Goal: Task Accomplishment & Management: Complete application form

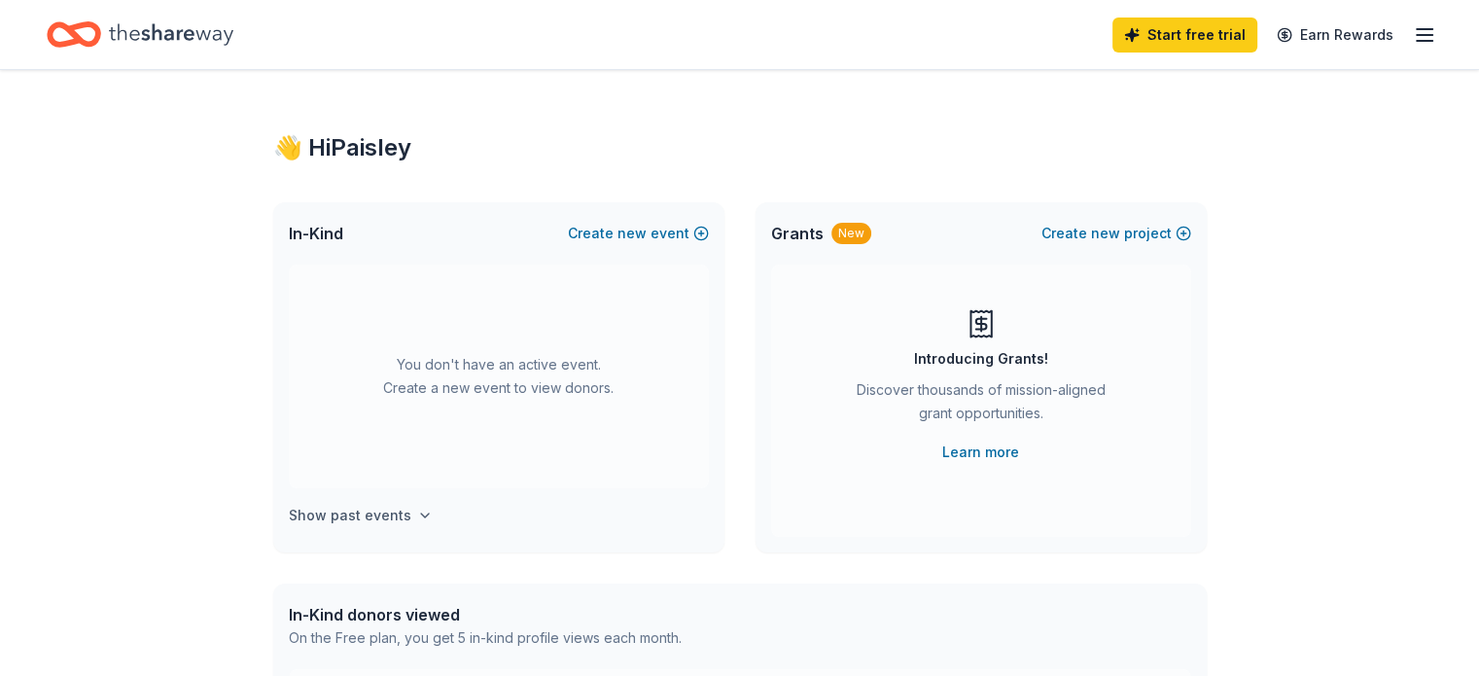
click at [417, 518] on icon "button" at bounding box center [425, 516] width 16 height 16
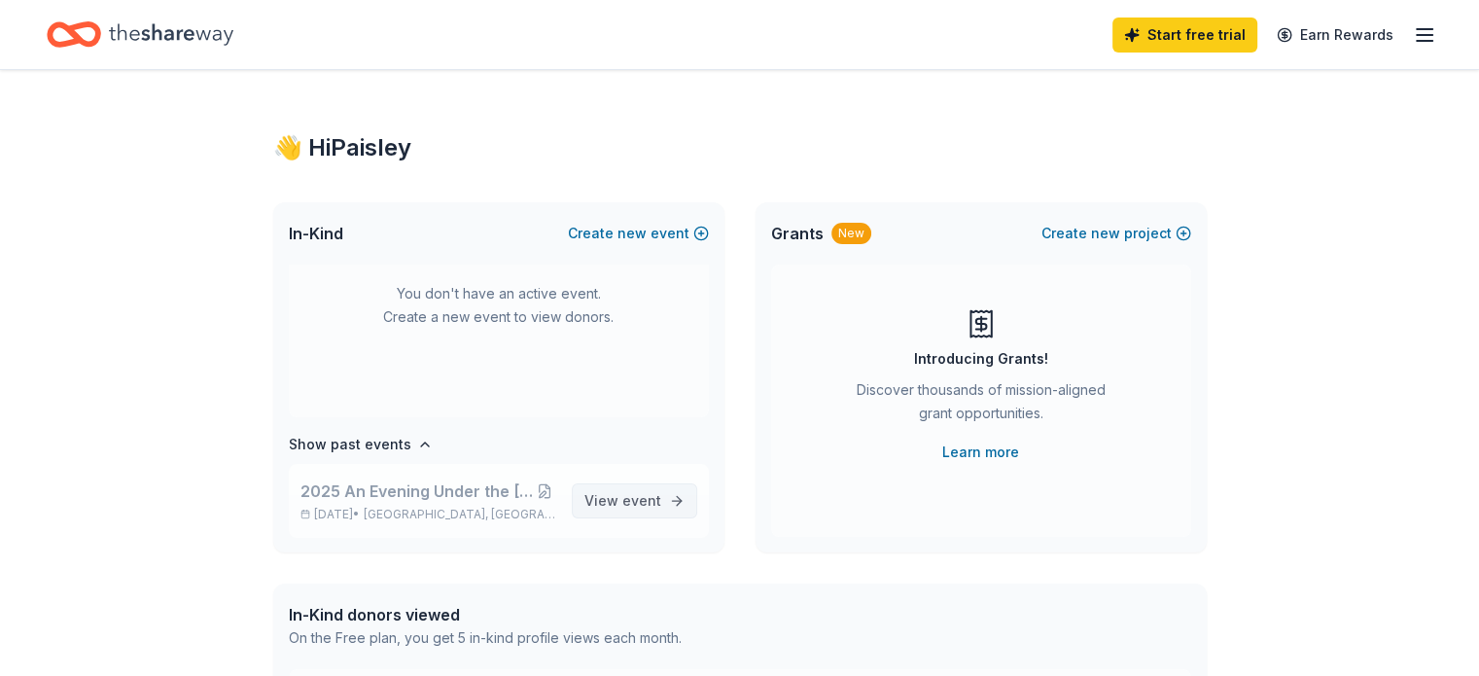
click at [622, 506] on span "event" at bounding box center [641, 500] width 39 height 17
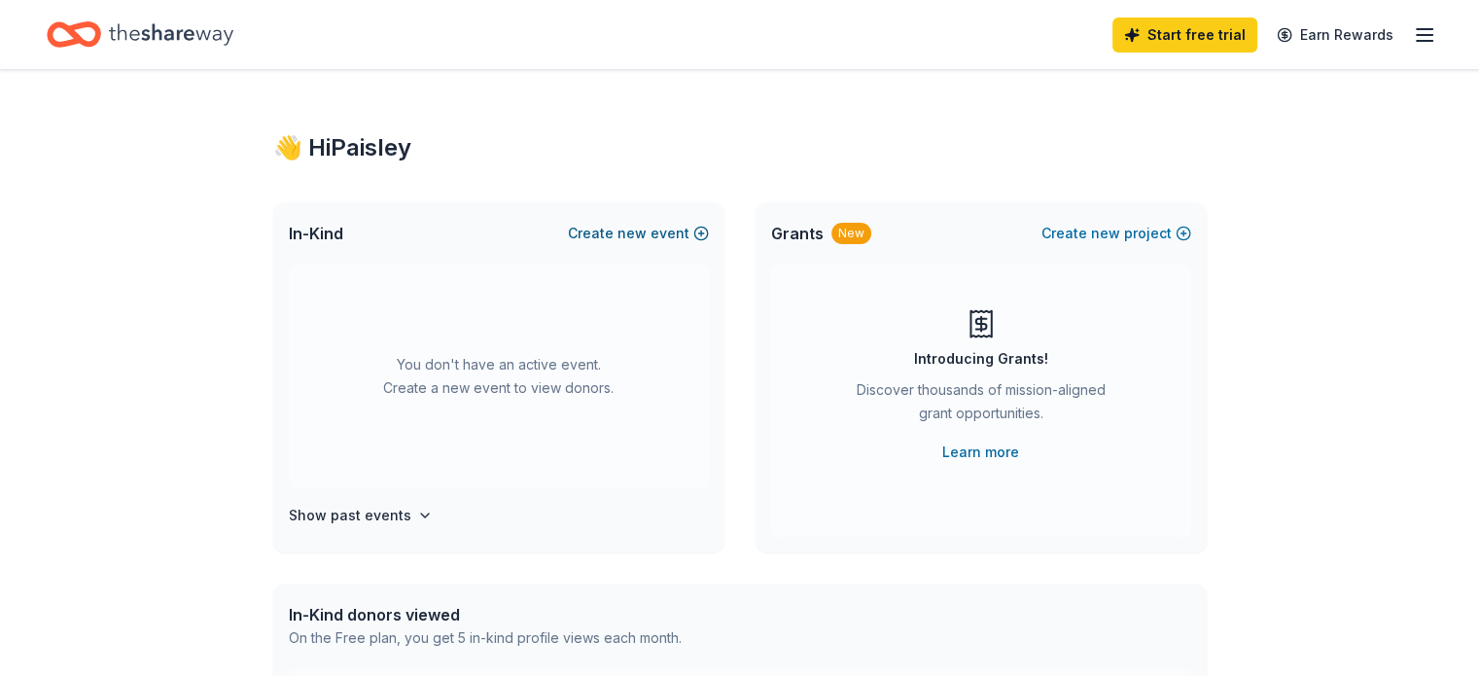
click at [657, 234] on button "Create new event" at bounding box center [638, 233] width 141 height 23
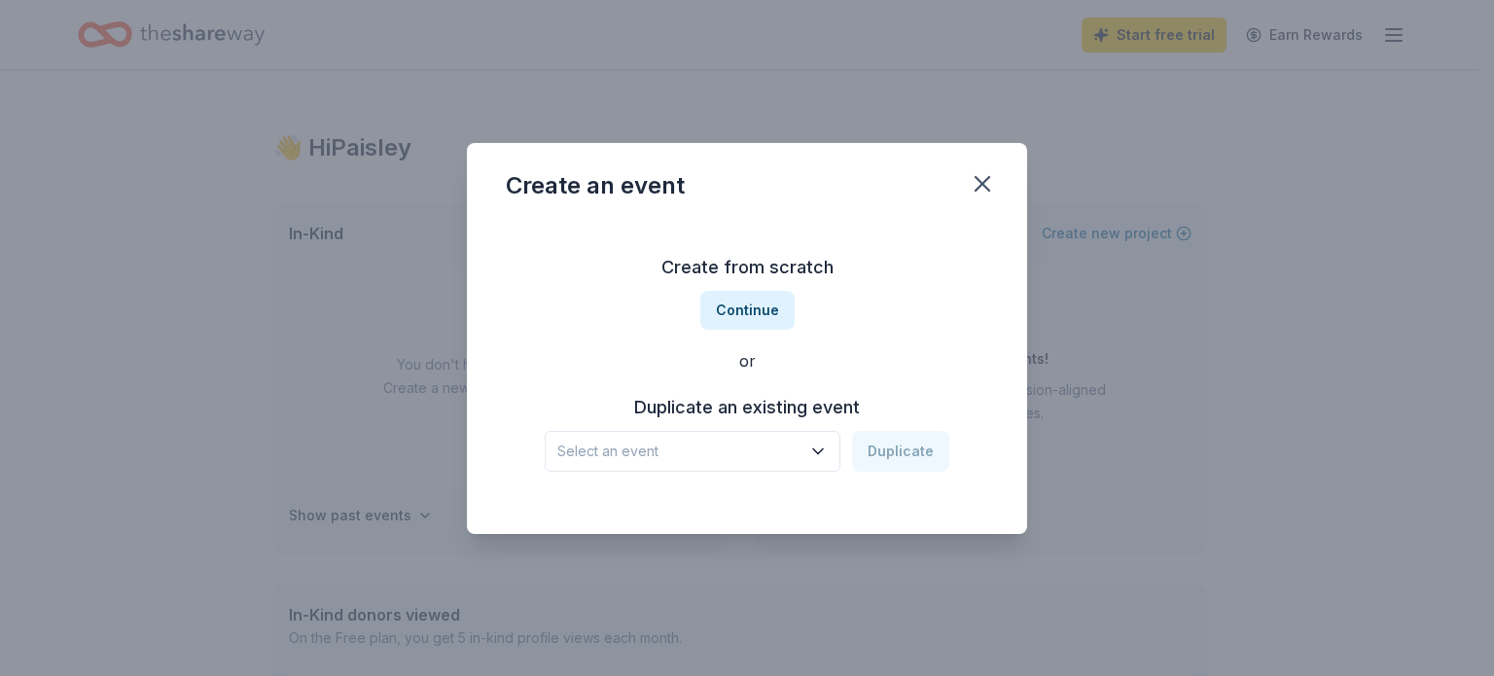
click at [827, 460] on icon "button" at bounding box center [817, 451] width 19 height 19
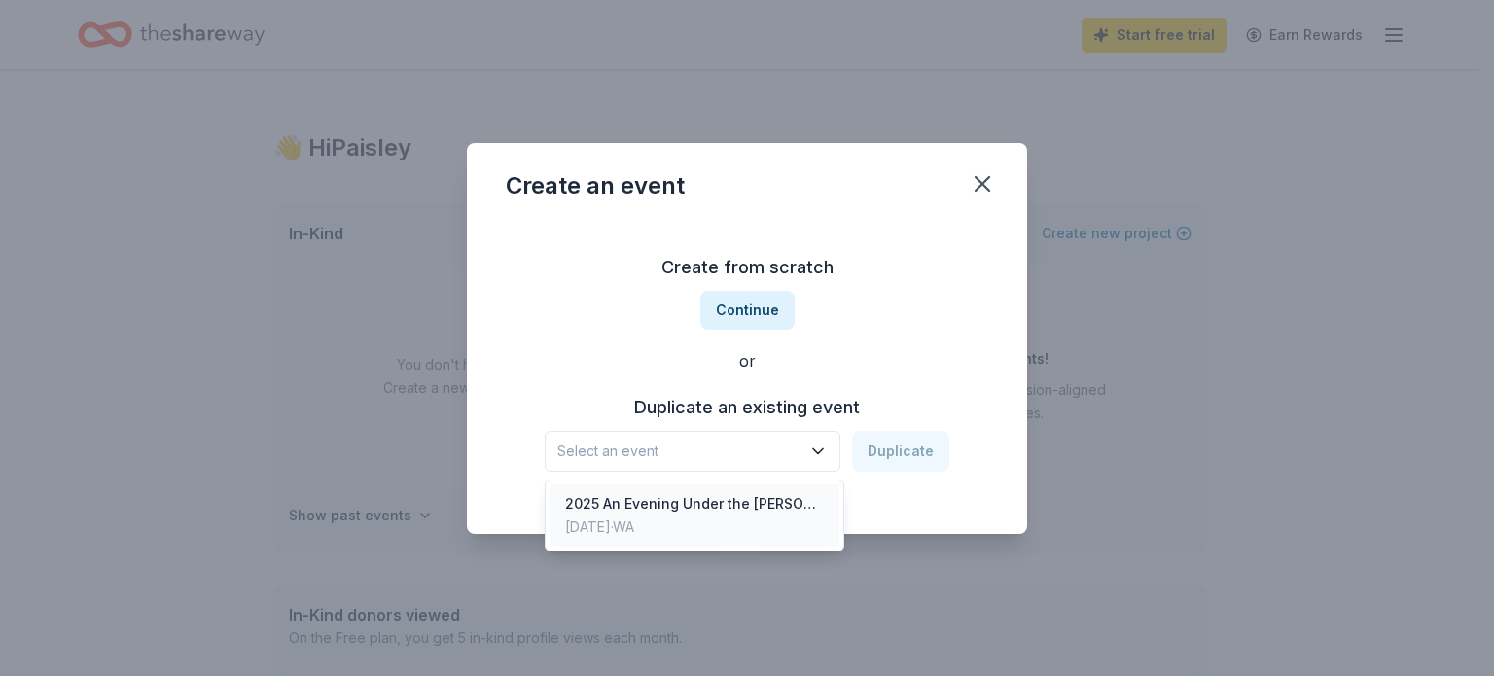
click at [727, 497] on div "2025 An Evening Under the [PERSON_NAME] Auction" at bounding box center [694, 503] width 259 height 23
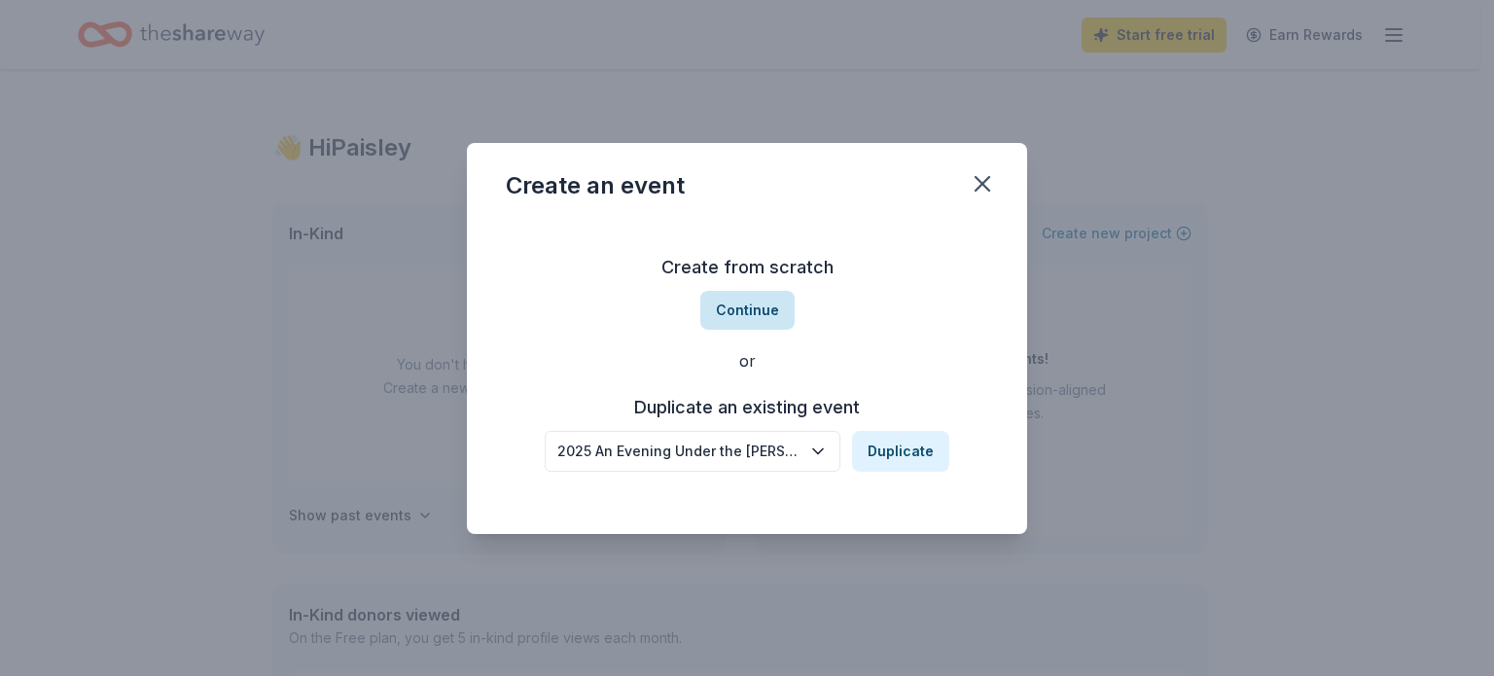
click at [757, 304] on button "Continue" at bounding box center [747, 310] width 94 height 39
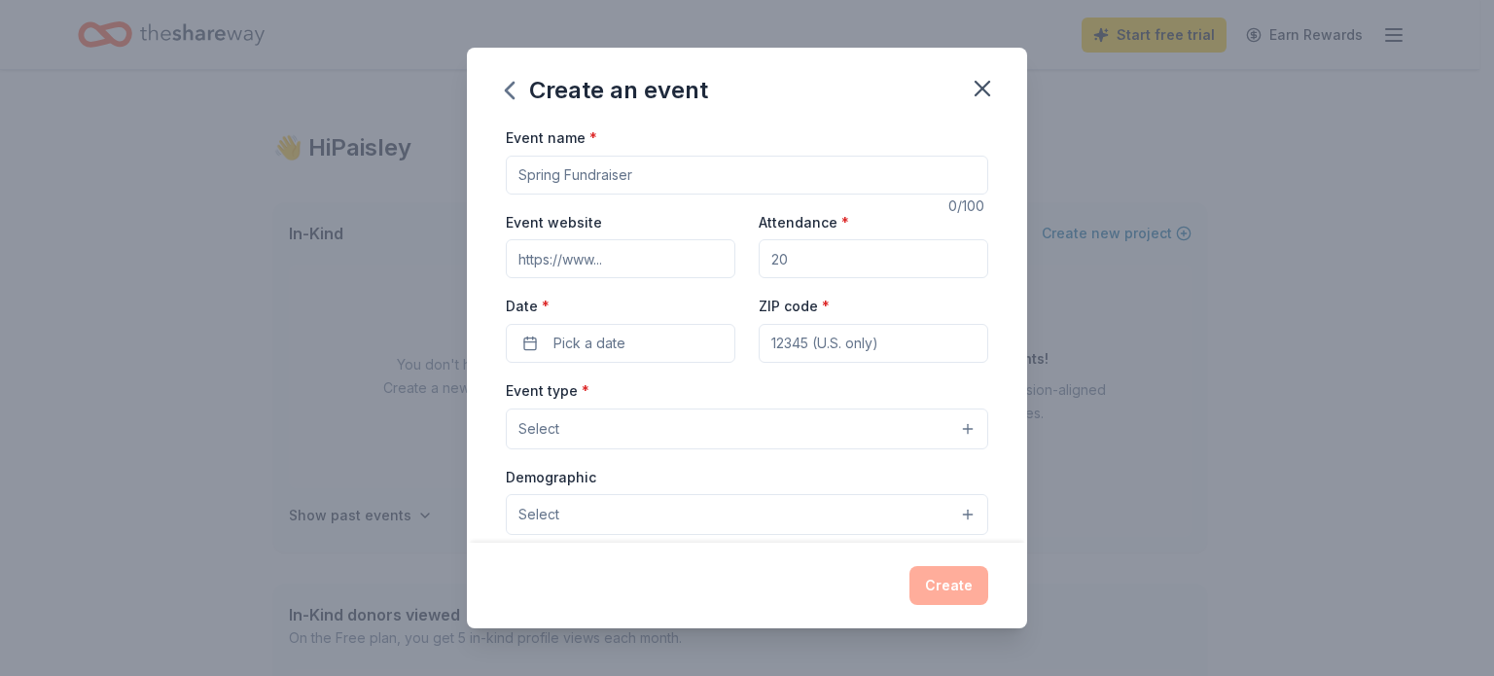
click at [613, 166] on input "Event name *" at bounding box center [747, 175] width 482 height 39
type input "2026 Kataluna Horse Rescue Auction"
type input "240"
click at [618, 336] on span "Pick a date" at bounding box center [589, 343] width 72 height 23
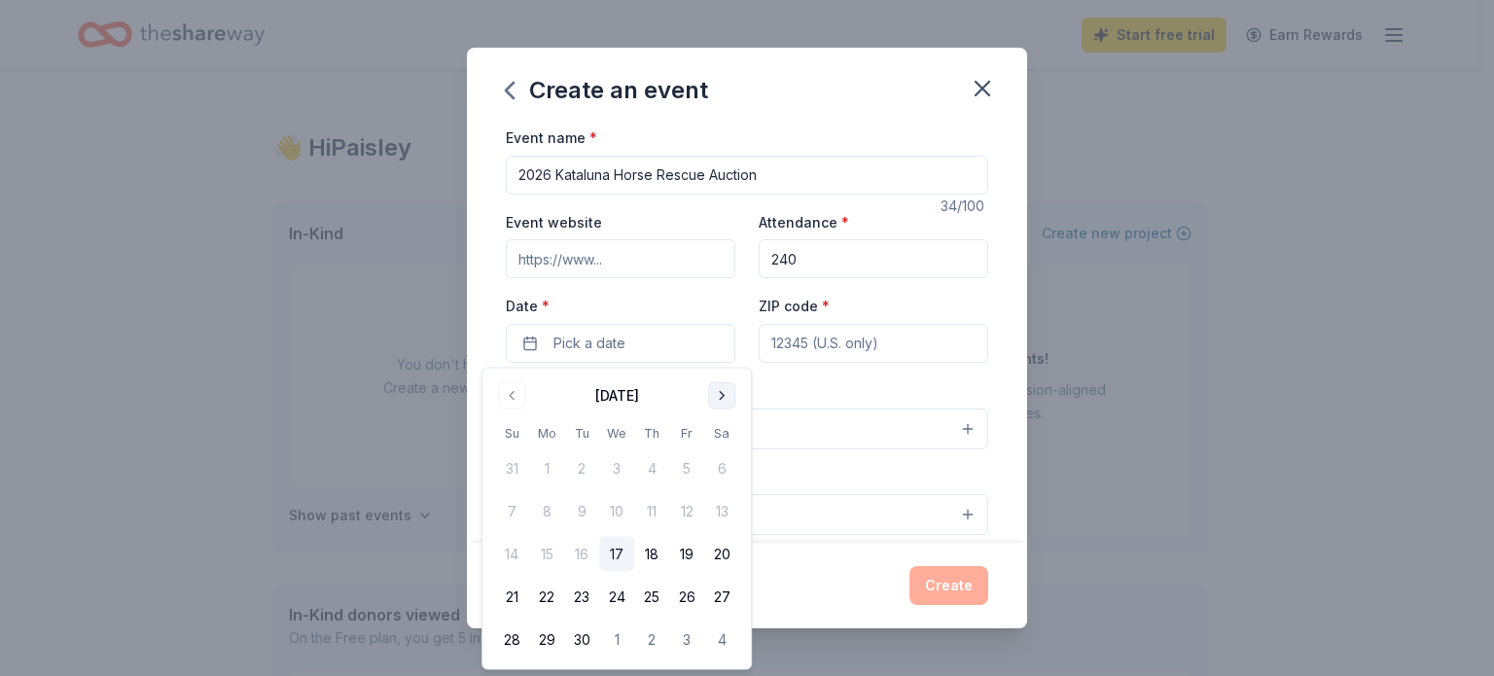
click at [723, 392] on button "Go to next month" at bounding box center [721, 395] width 27 height 27
click at [723, 392] on div "Event type * Select" at bounding box center [747, 413] width 482 height 71
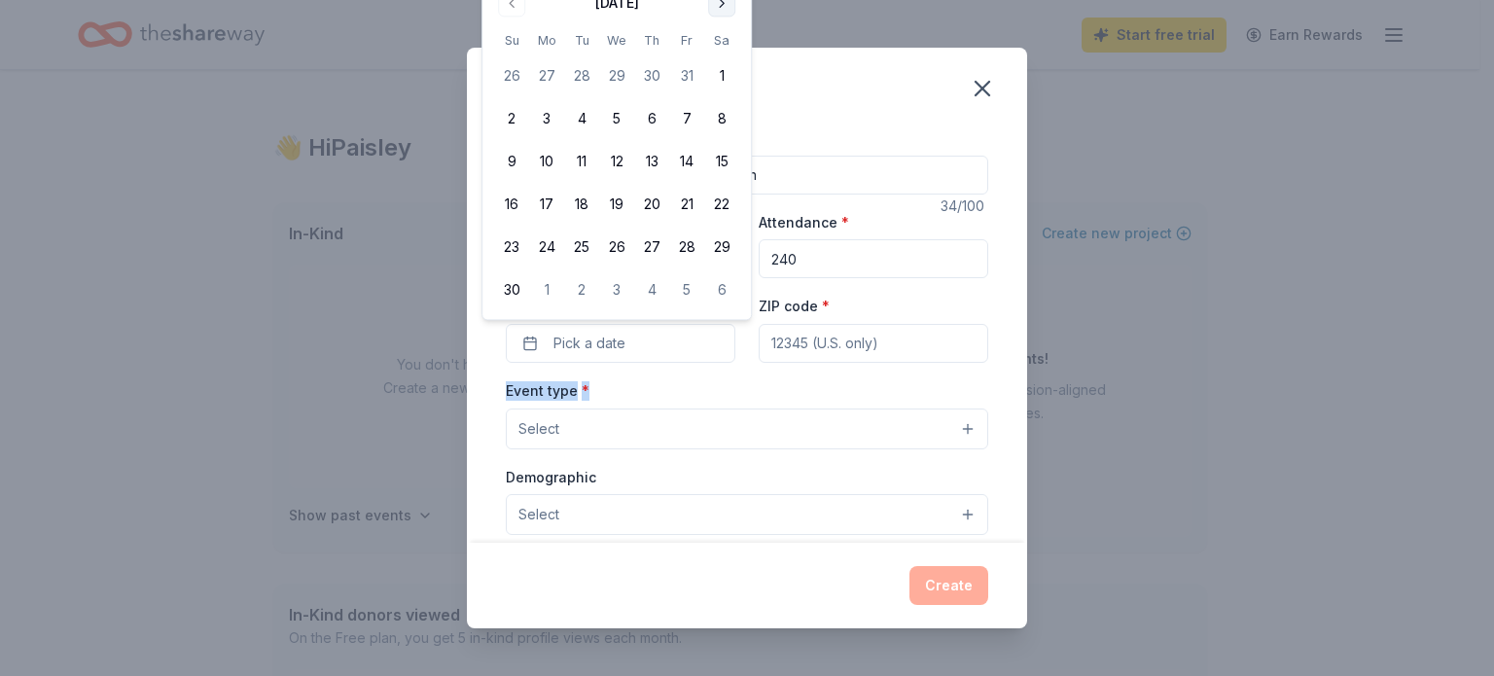
click at [723, 392] on div "Event type * Select" at bounding box center [747, 413] width 482 height 71
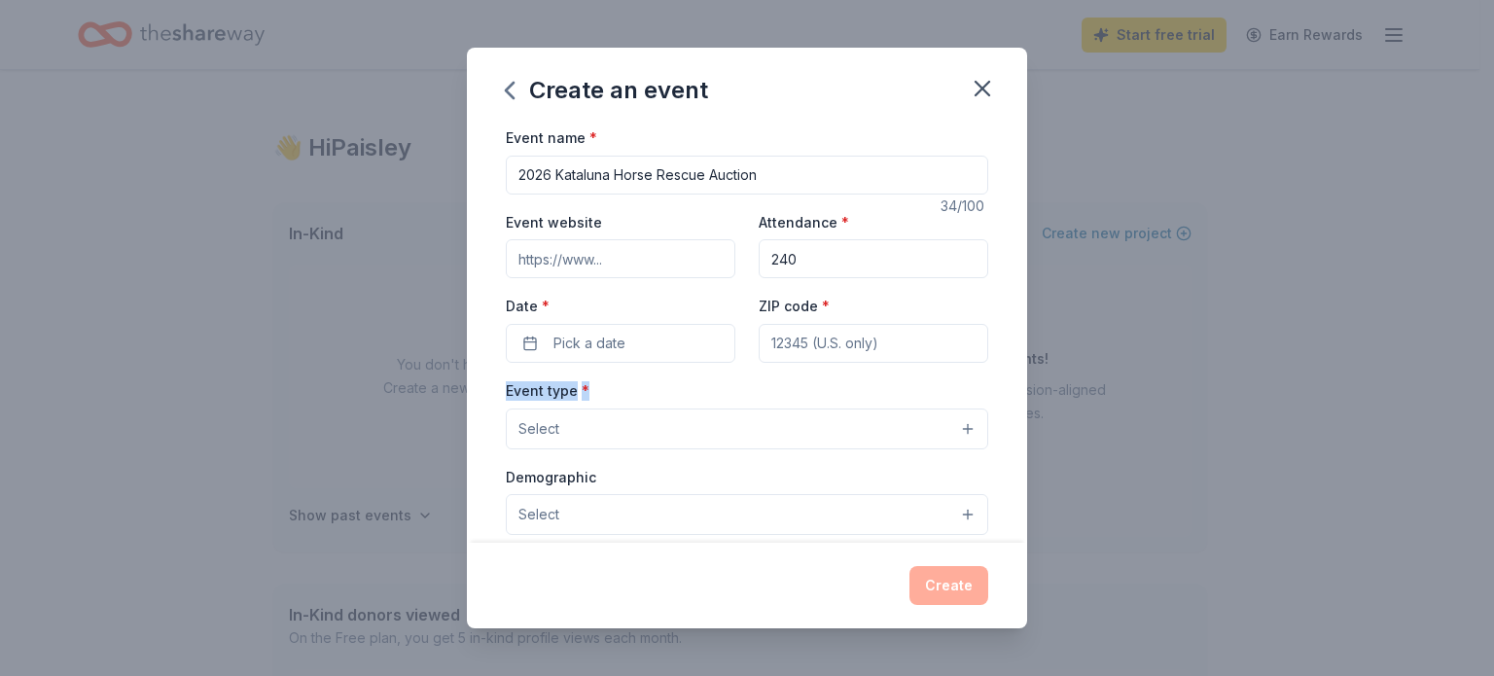
click at [650, 385] on div "Event type * Select" at bounding box center [747, 413] width 482 height 71
click at [613, 337] on span "Pick a date" at bounding box center [589, 343] width 72 height 23
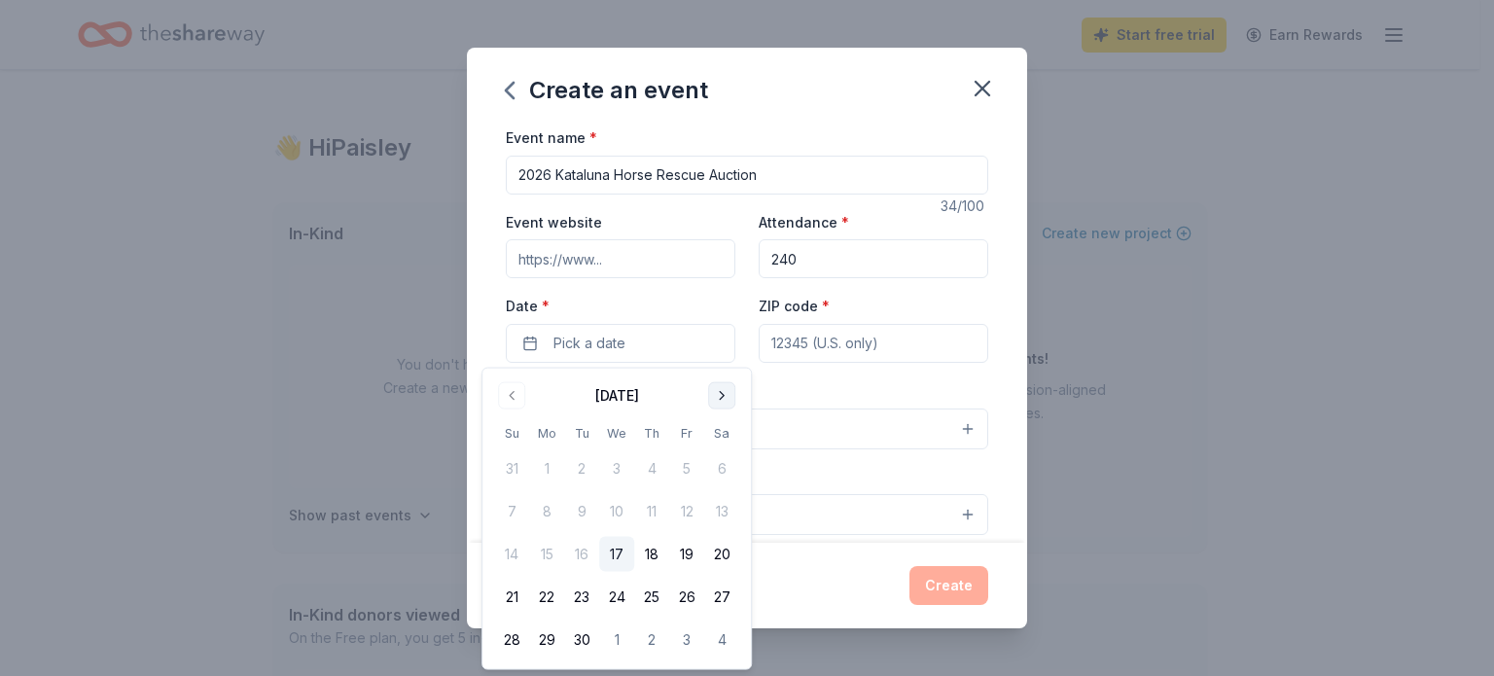
click at [723, 397] on button "Go to next month" at bounding box center [721, 395] width 27 height 27
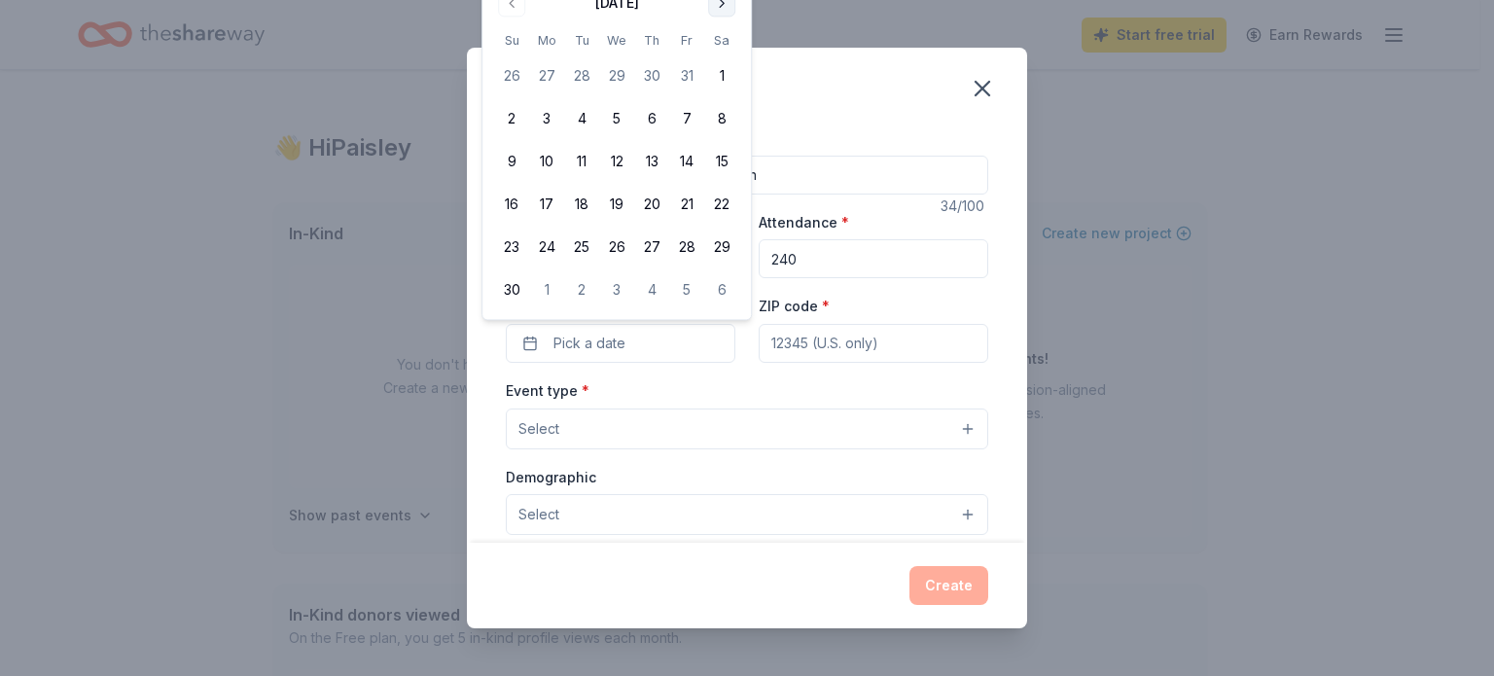
click at [721, 4] on button "Go to next month" at bounding box center [721, 2] width 27 height 27
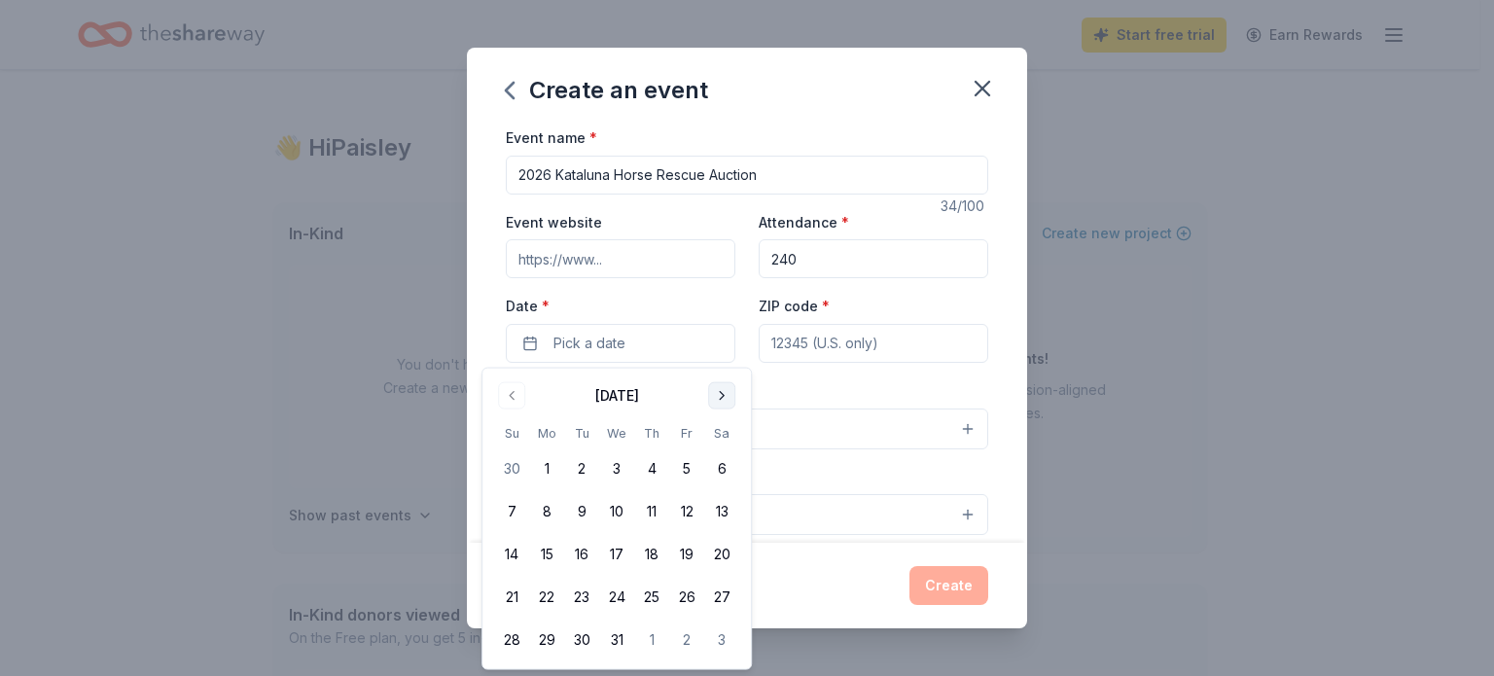
click at [720, 392] on button "Go to next month" at bounding box center [721, 395] width 27 height 27
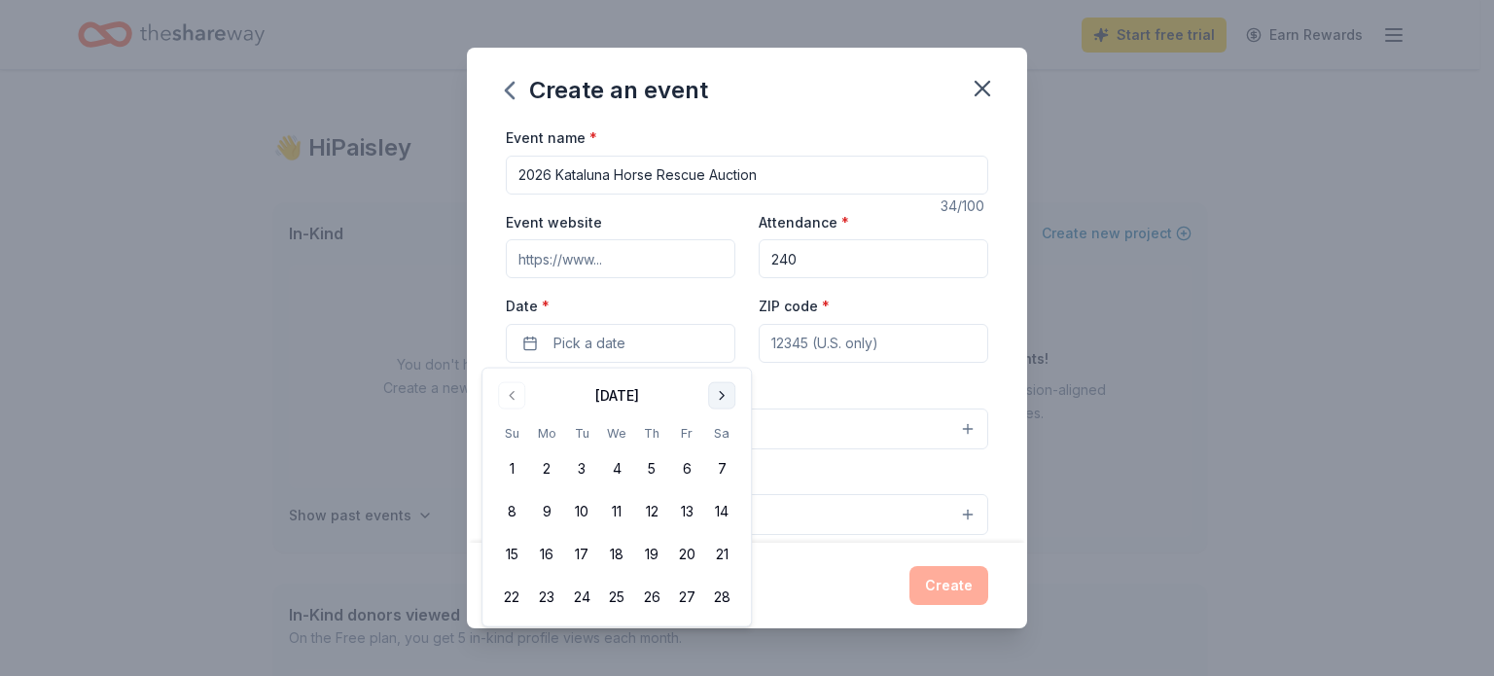
click at [720, 392] on button "Go to next month" at bounding box center [721, 395] width 27 height 27
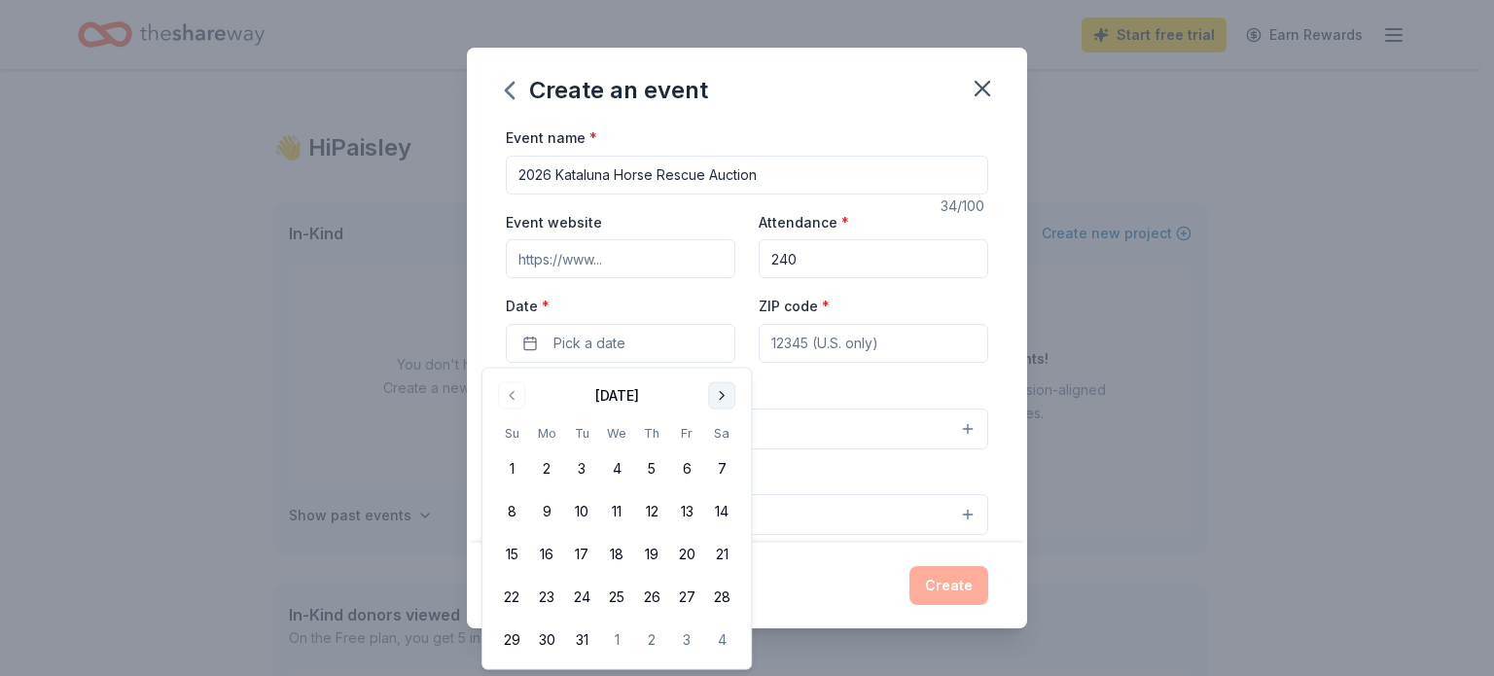
click at [720, 392] on button "Go to next month" at bounding box center [721, 395] width 27 height 27
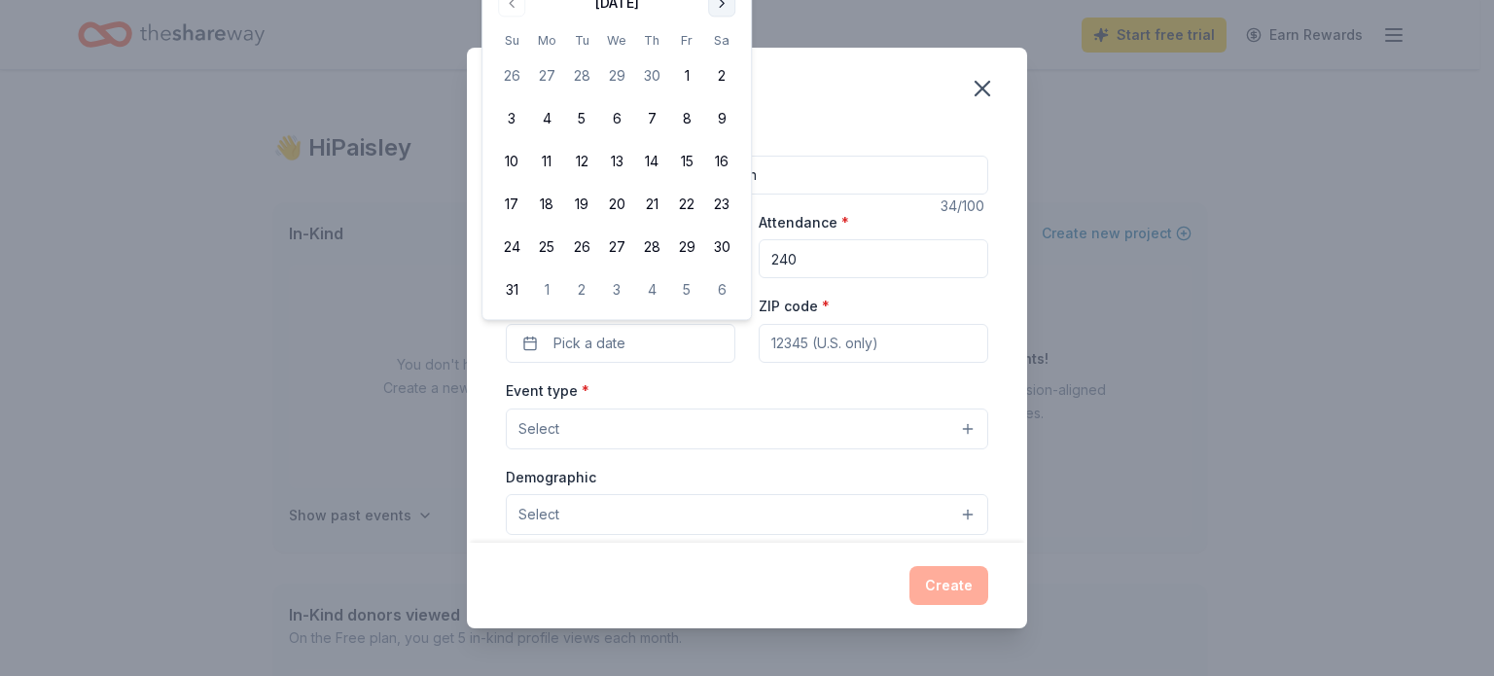
click at [725, 7] on button "Go to next month" at bounding box center [721, 2] width 27 height 27
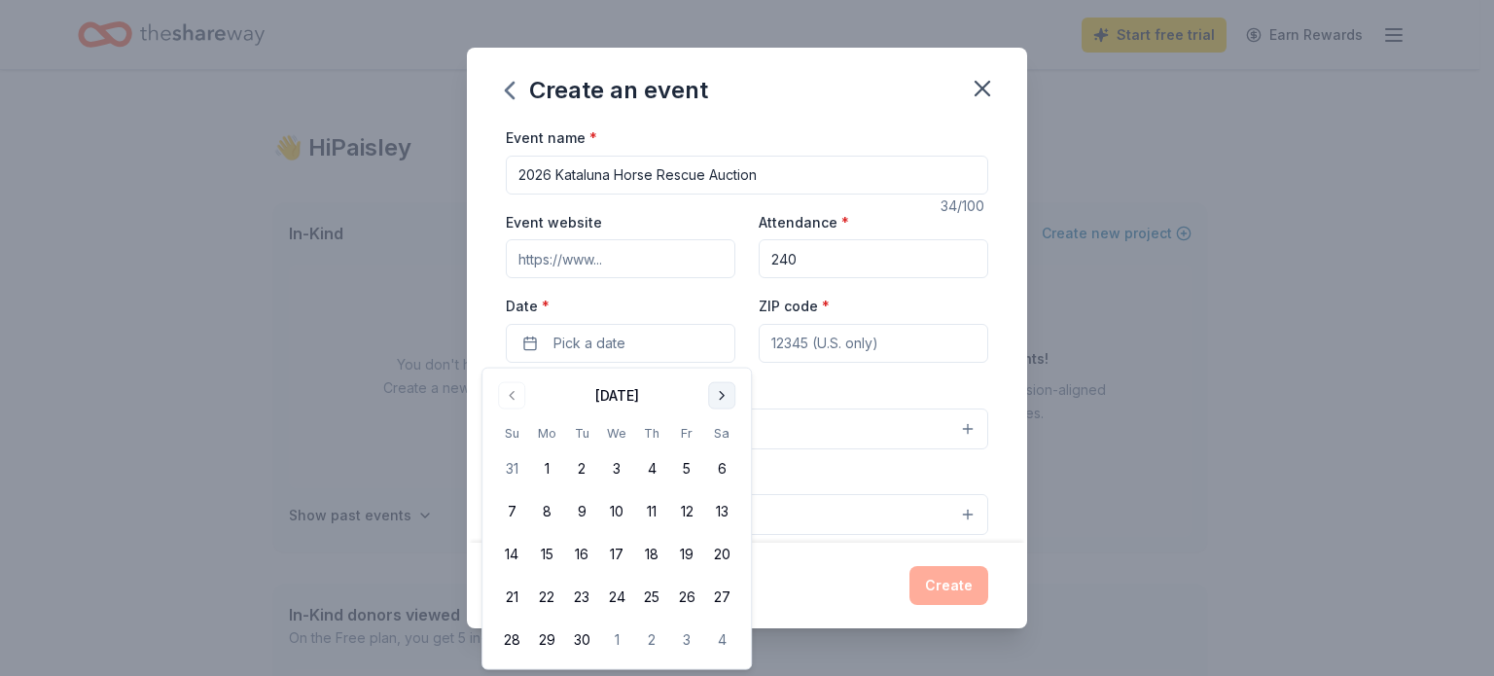
click at [720, 398] on button "Go to next month" at bounding box center [721, 395] width 27 height 27
click at [720, 397] on button "Go to next month" at bounding box center [721, 395] width 27 height 27
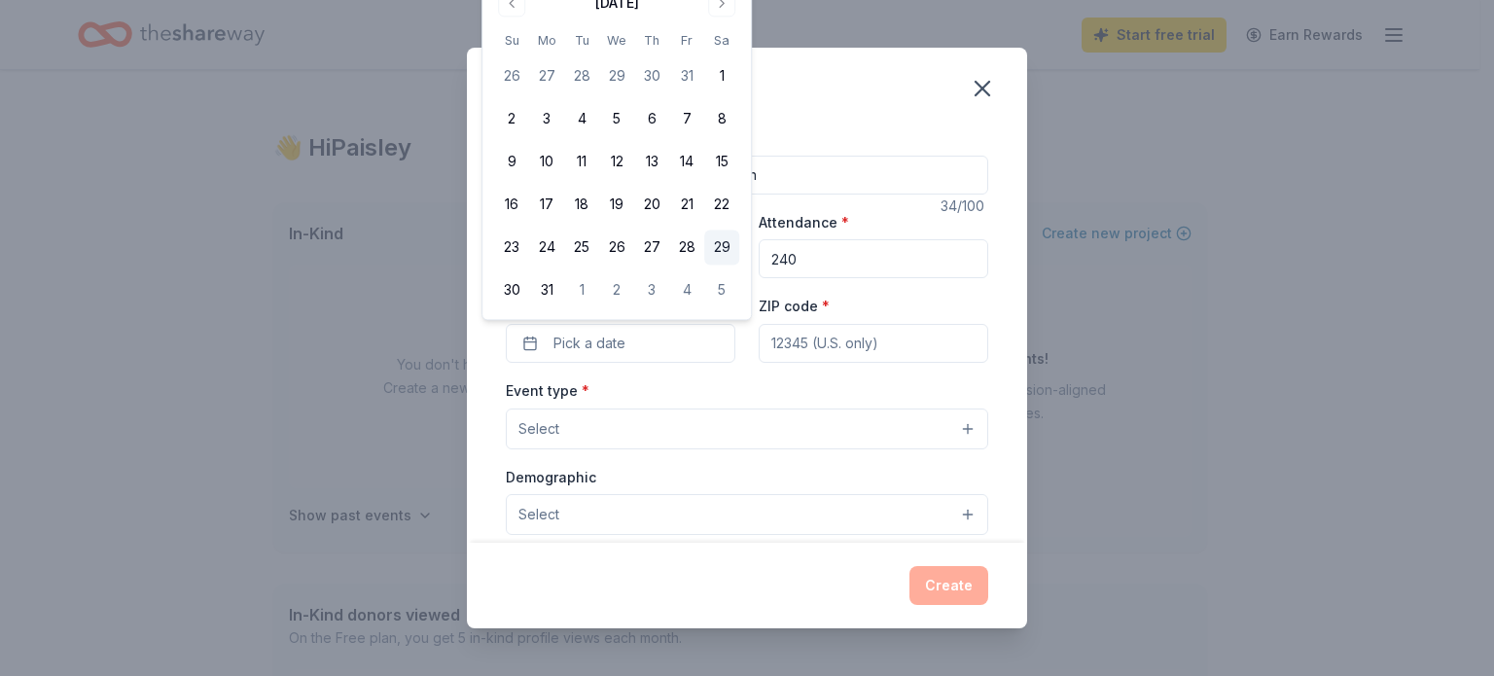
click at [723, 244] on button "29" at bounding box center [721, 247] width 35 height 35
click at [843, 341] on input "ZIP code *" at bounding box center [874, 343] width 230 height 39
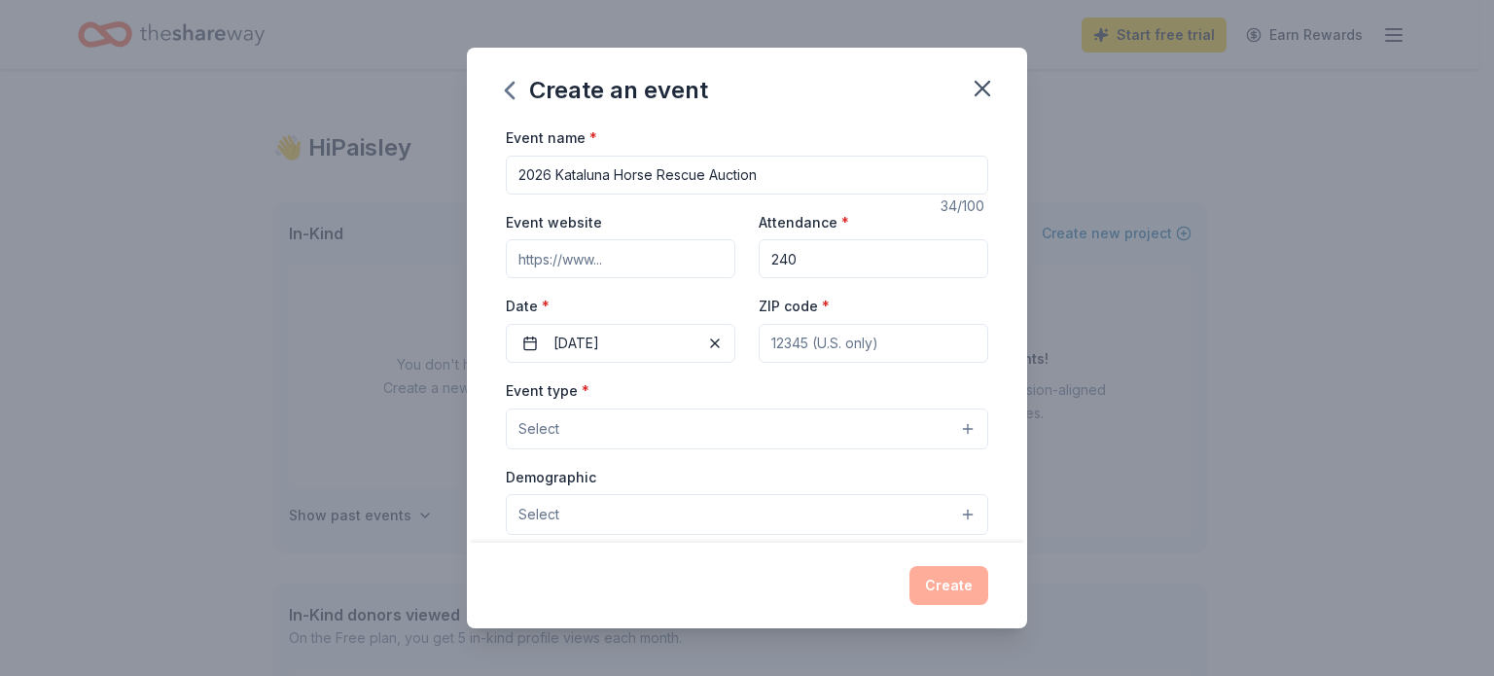
click at [880, 341] on input "ZIP code *" at bounding box center [874, 343] width 230 height 39
type input "98024"
click at [866, 431] on button "Select" at bounding box center [747, 428] width 482 height 41
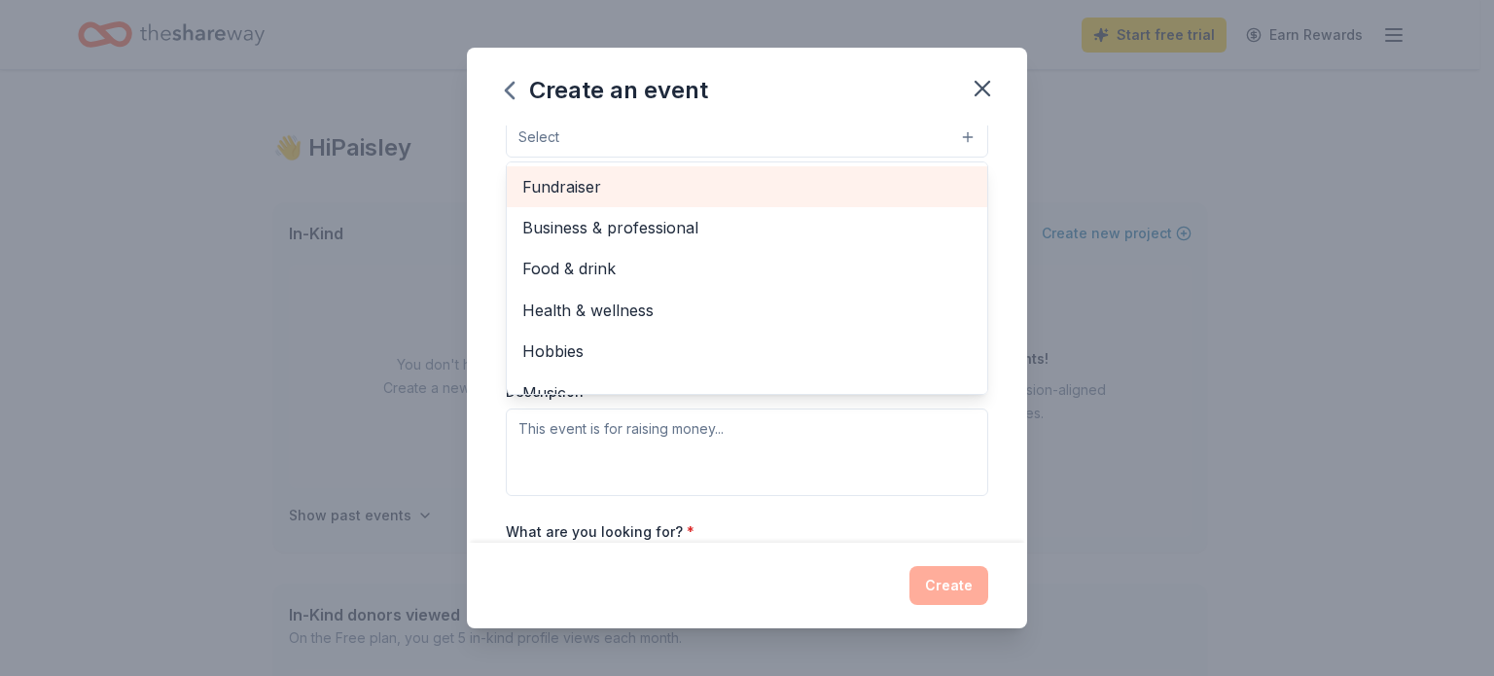
click at [805, 176] on span "Fundraiser" at bounding box center [746, 186] width 449 height 25
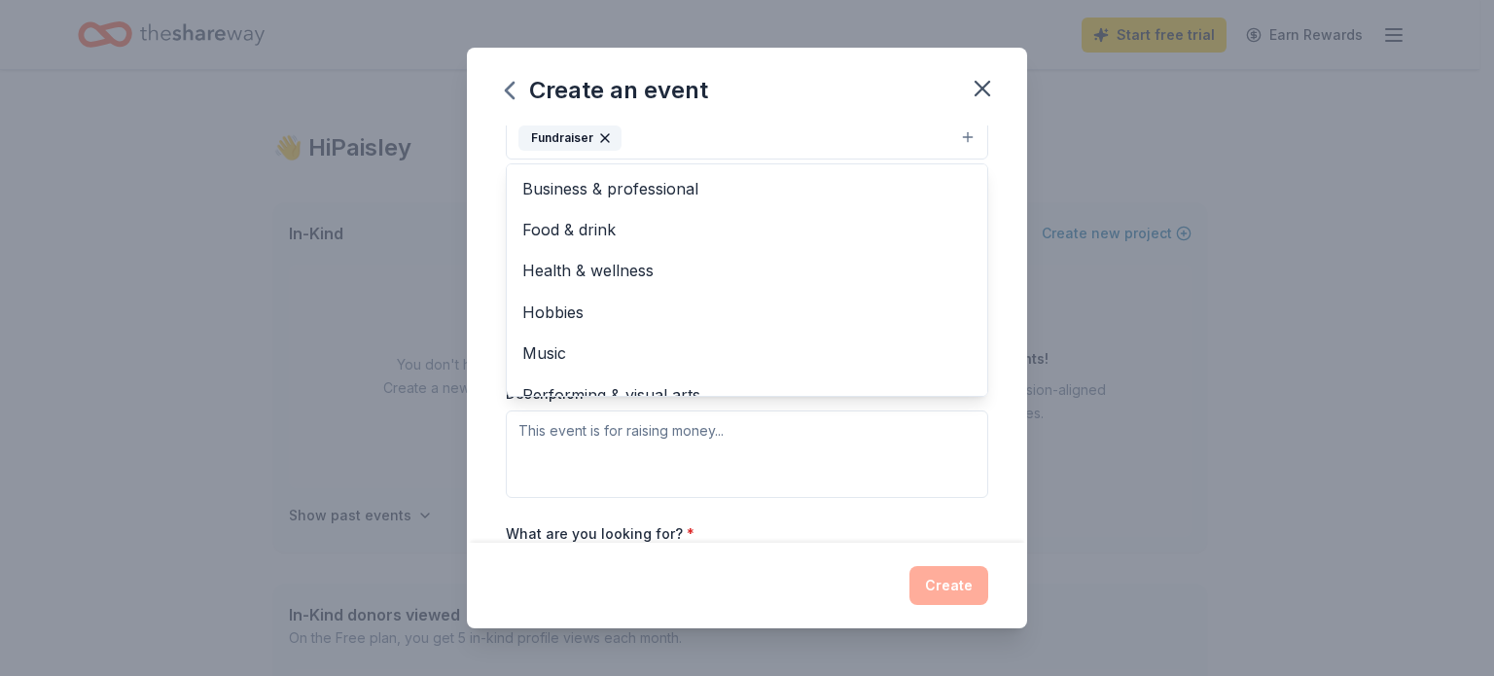
click at [1000, 197] on div "Event name * 2026 Kataluna Horse Rescue Auction 34 /100 Event website Attendanc…" at bounding box center [747, 333] width 560 height 417
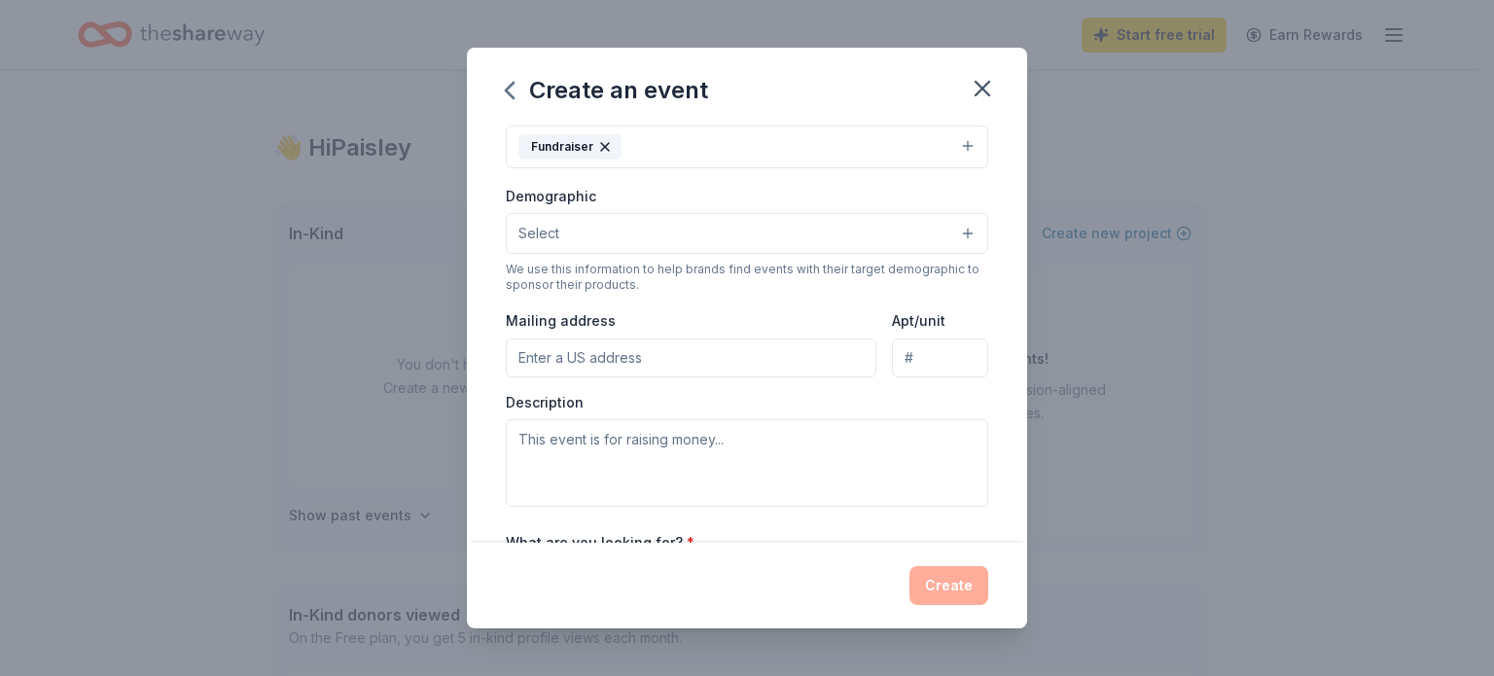
click at [953, 232] on button "Select" at bounding box center [747, 233] width 482 height 41
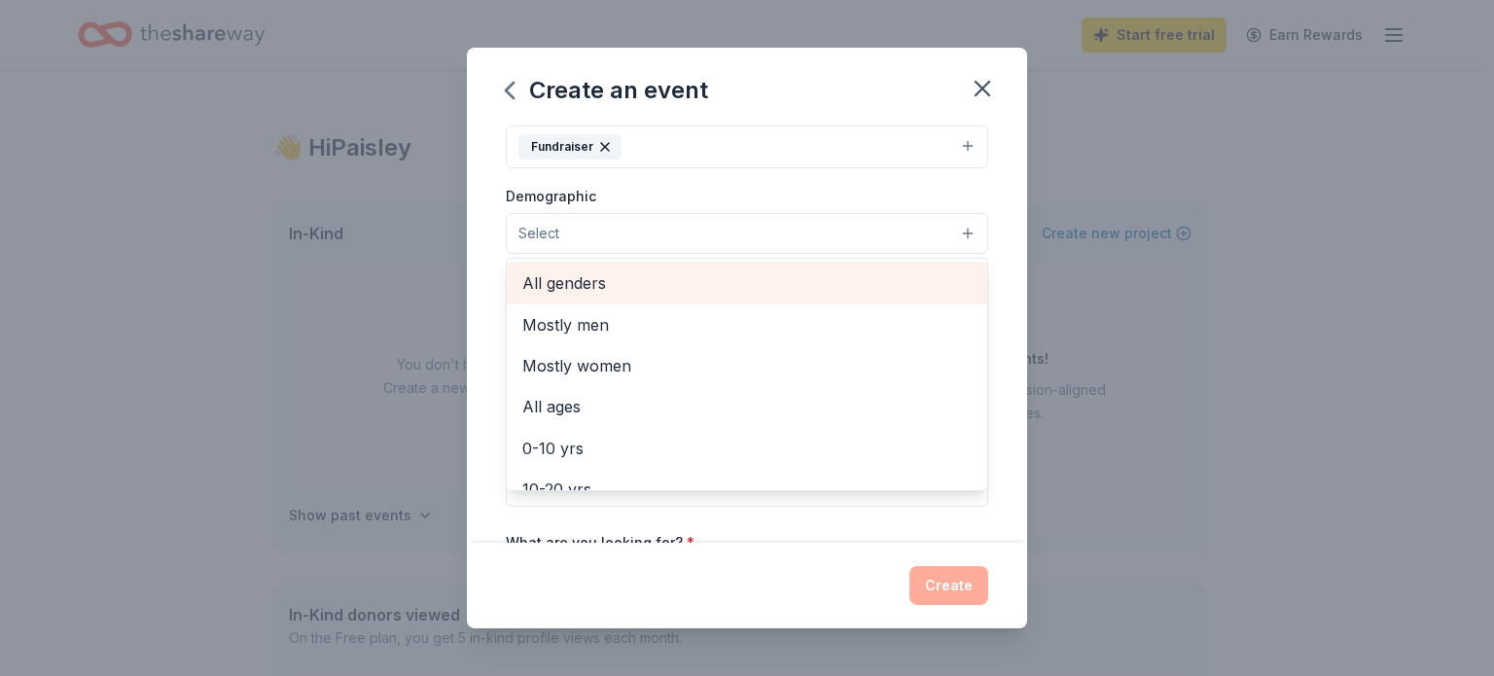
click at [591, 277] on span "All genders" at bounding box center [746, 282] width 449 height 25
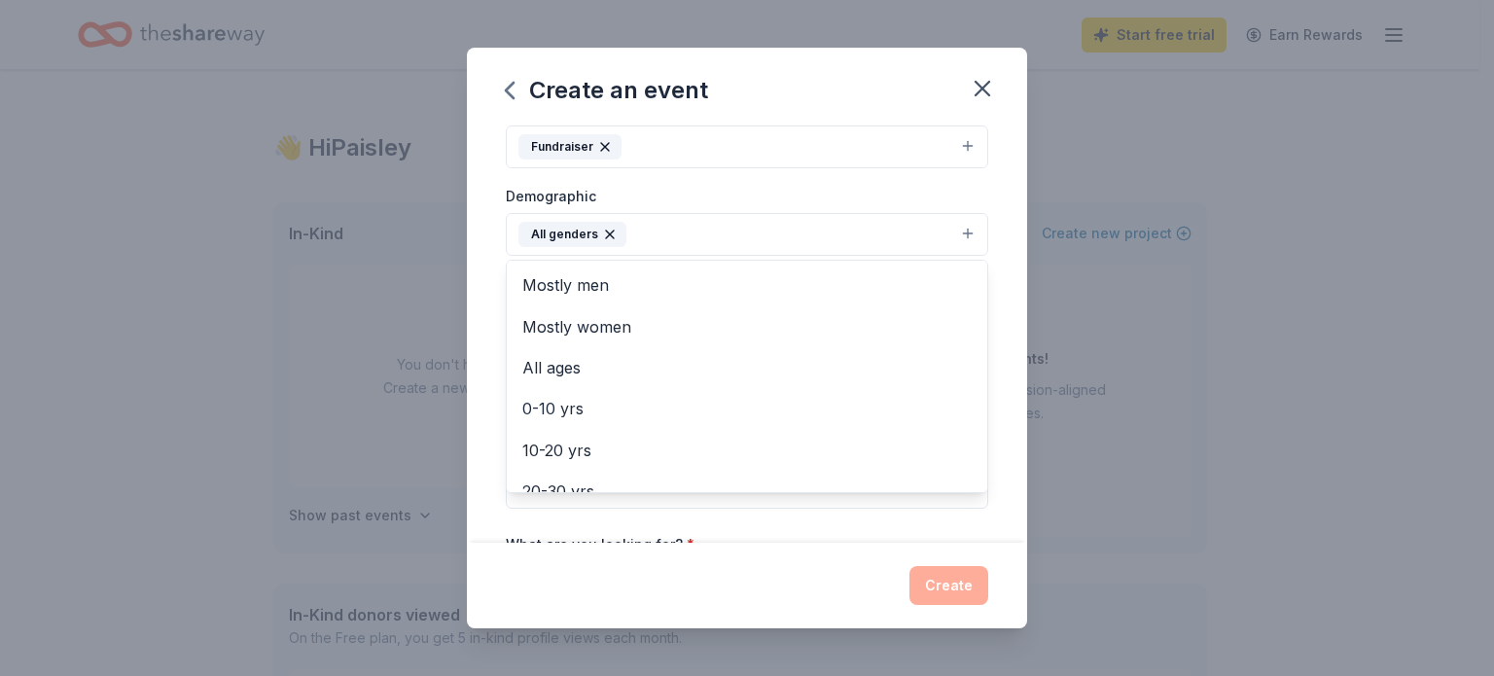
click at [988, 195] on div "Event name * 2026 Kataluna Horse Rescue Auction 34 /100 Event website Attendanc…" at bounding box center [747, 333] width 560 height 417
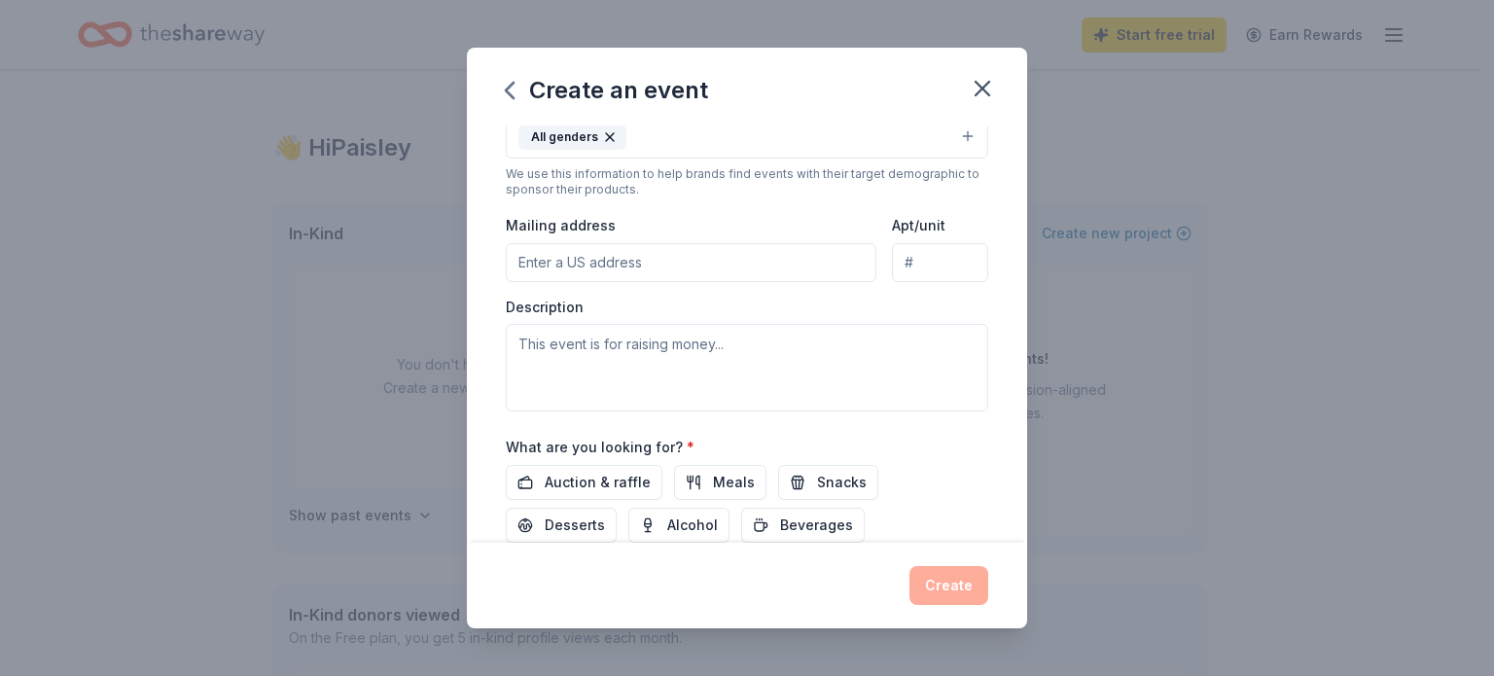
scroll to position [478, 0]
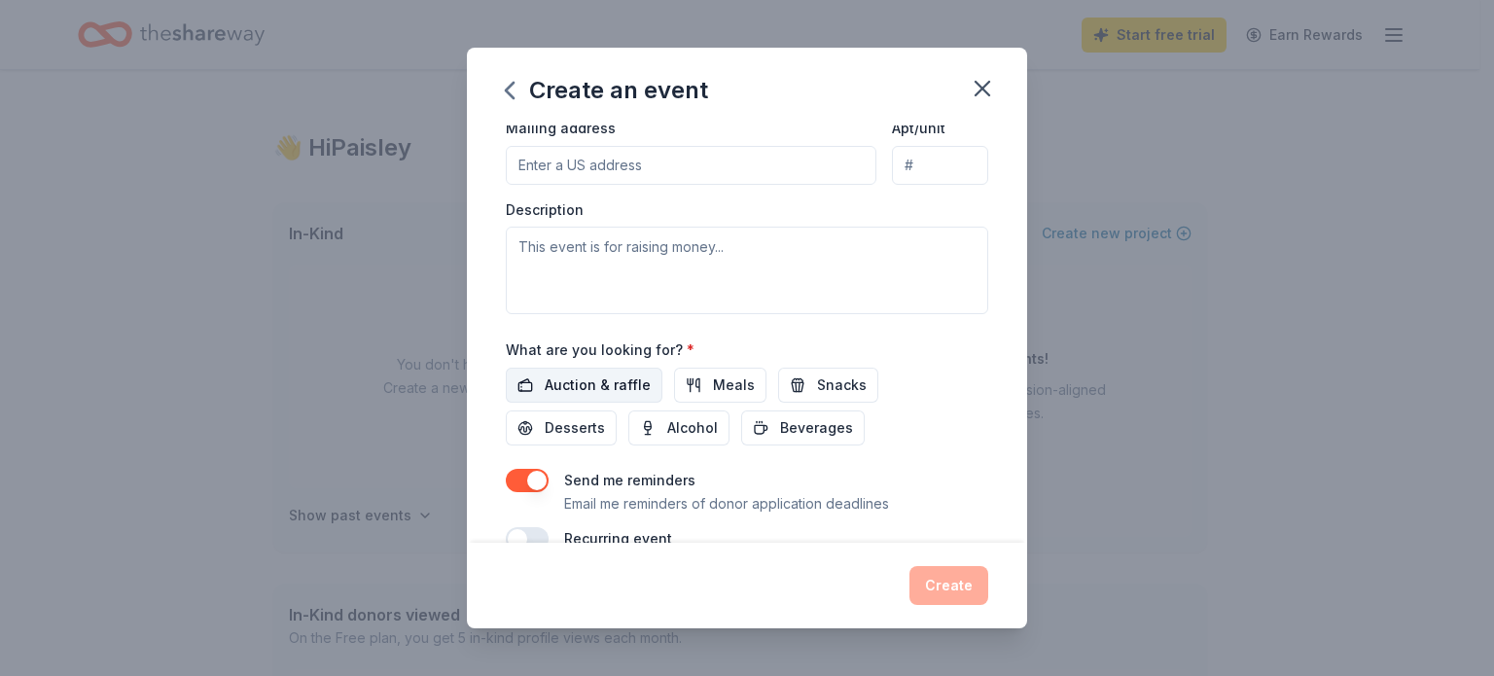
click at [593, 381] on span "Auction & raffle" at bounding box center [598, 384] width 106 height 23
click at [716, 382] on span "Meals" at bounding box center [734, 384] width 42 height 23
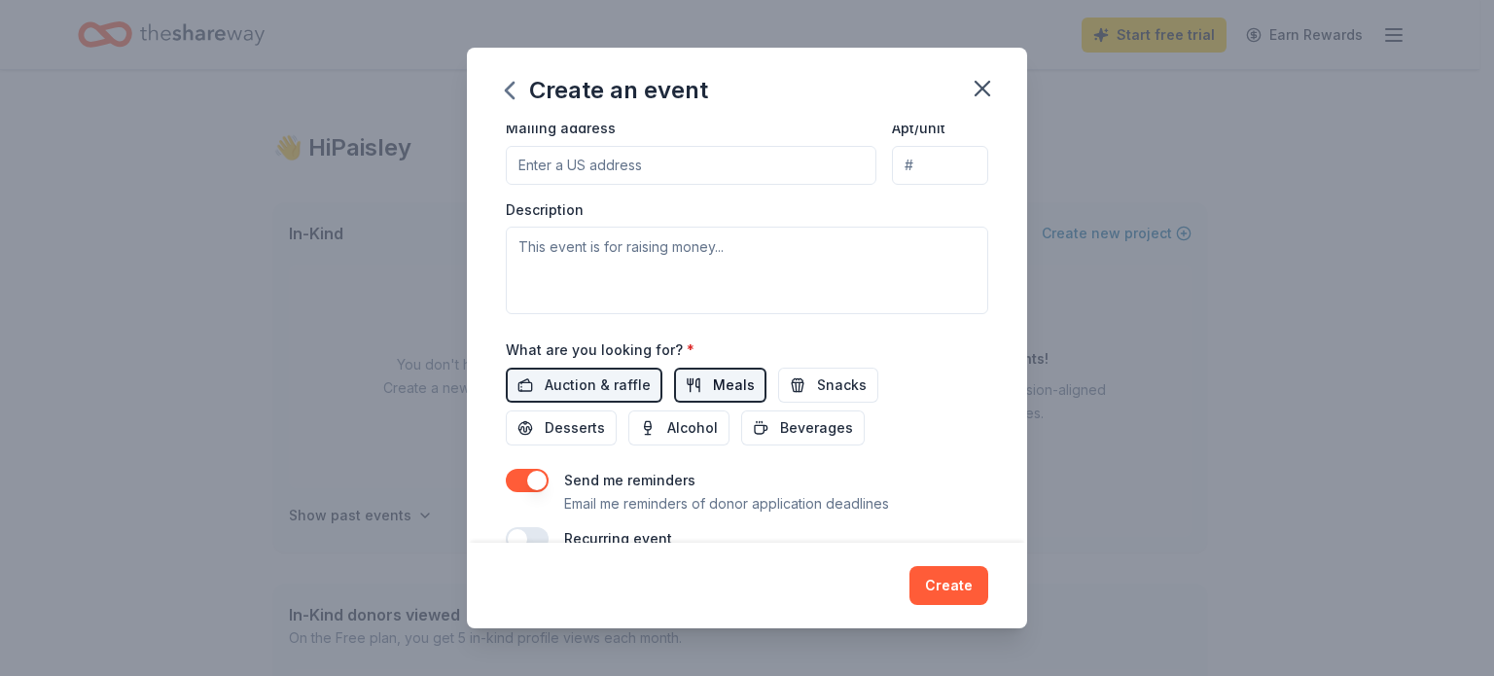
click at [718, 378] on span "Meals" at bounding box center [734, 384] width 42 height 23
click at [585, 423] on span "Desserts" at bounding box center [575, 427] width 60 height 23
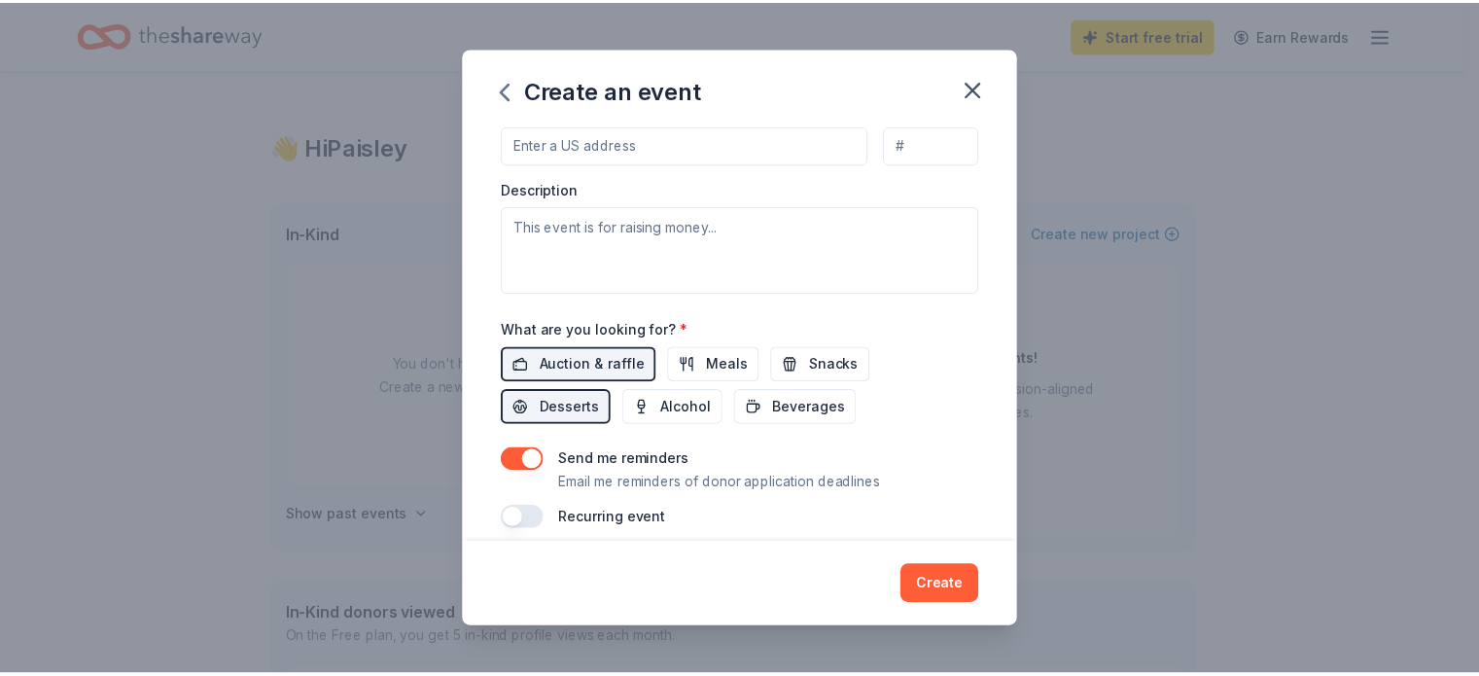
scroll to position [514, 0]
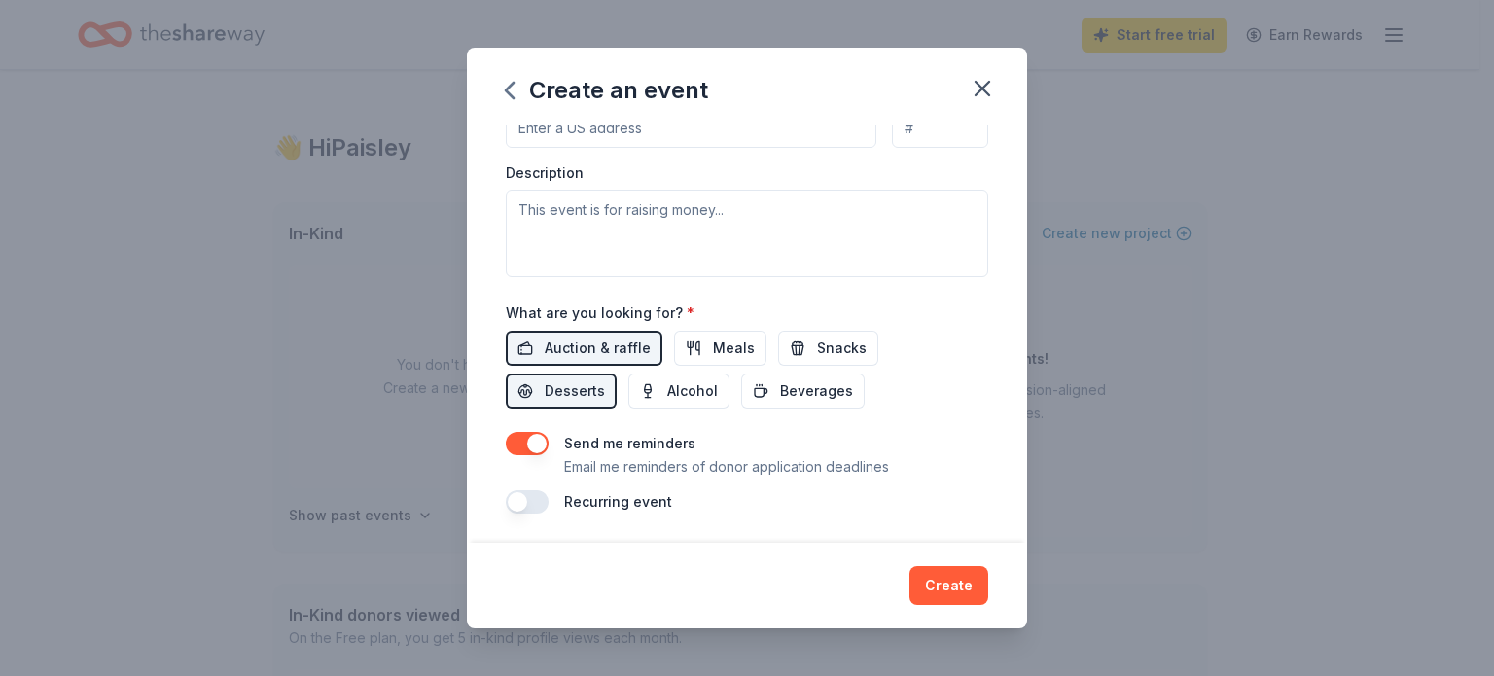
click at [536, 439] on button "button" at bounding box center [527, 443] width 43 height 23
click at [954, 586] on button "Create" at bounding box center [948, 585] width 79 height 39
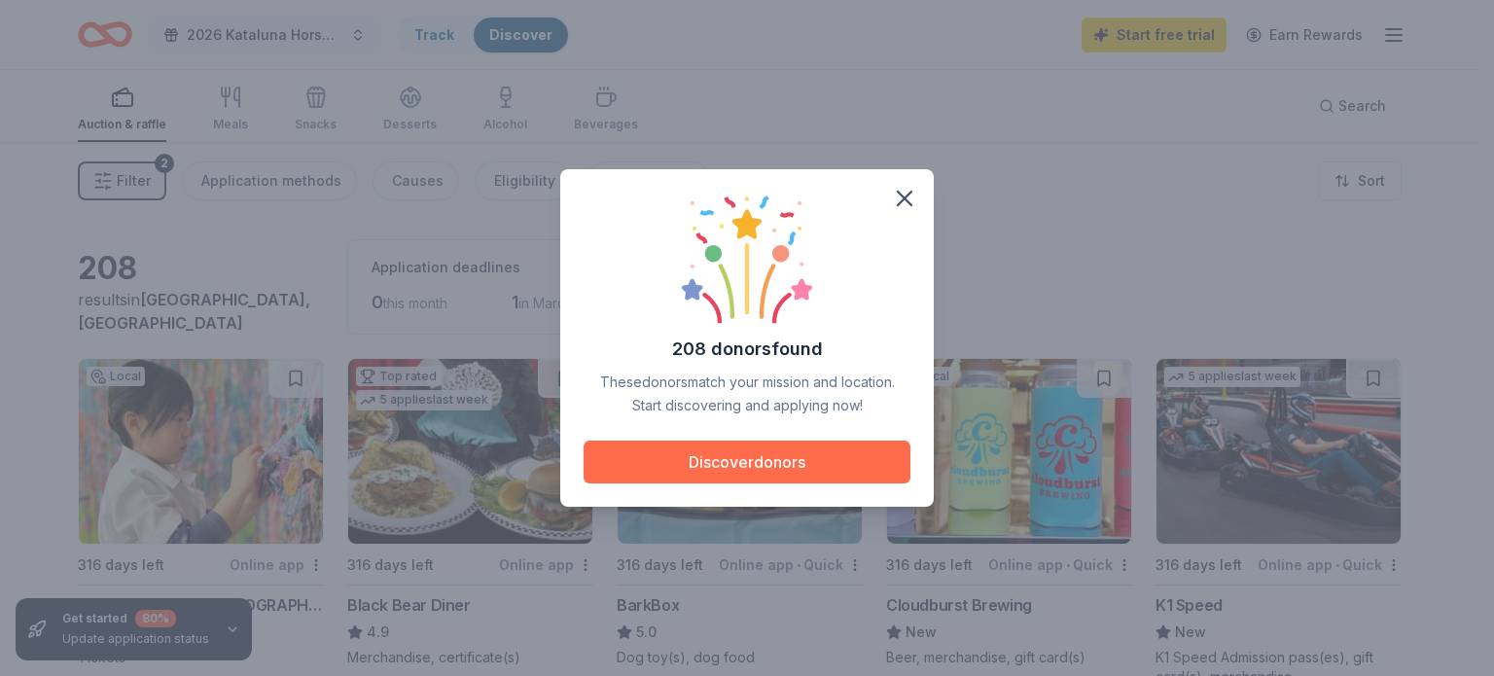
click at [814, 463] on button "Discover donors" at bounding box center [747, 462] width 327 height 43
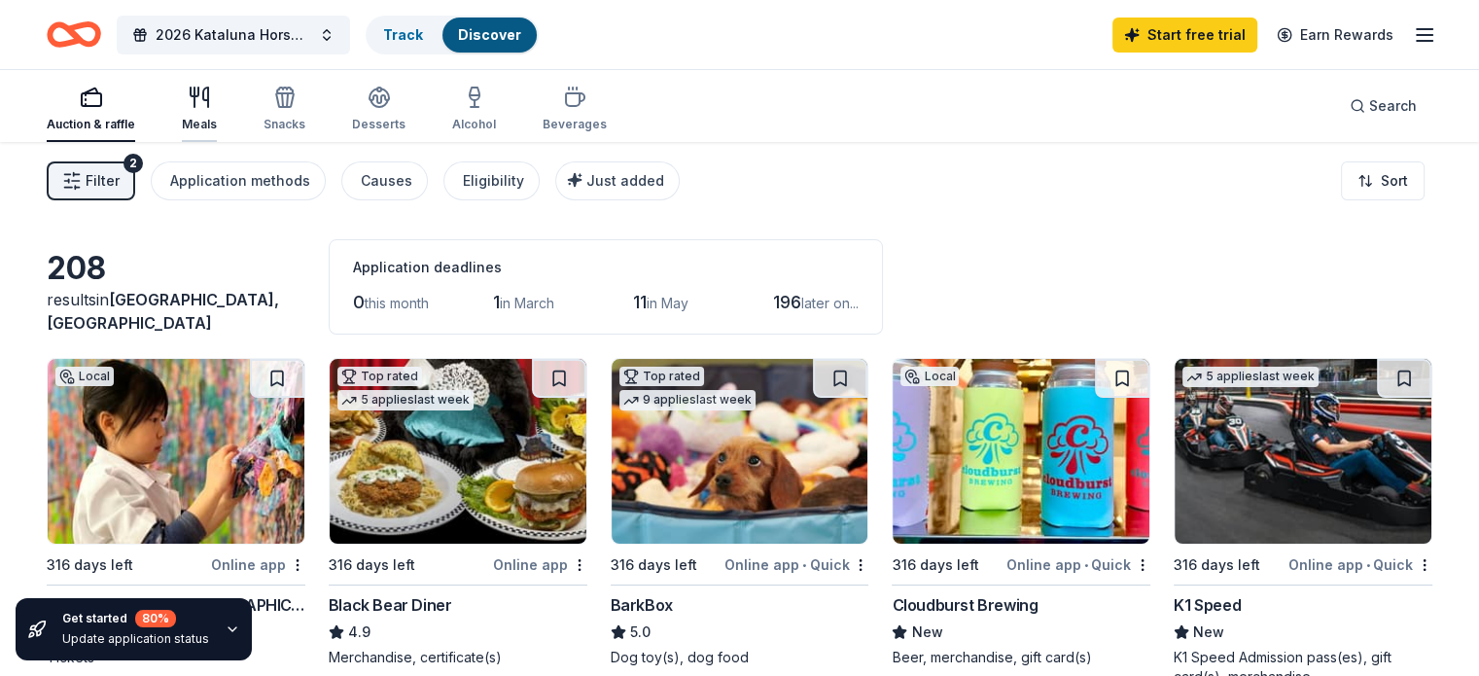
click at [211, 106] on icon "button" at bounding box center [199, 97] width 23 height 23
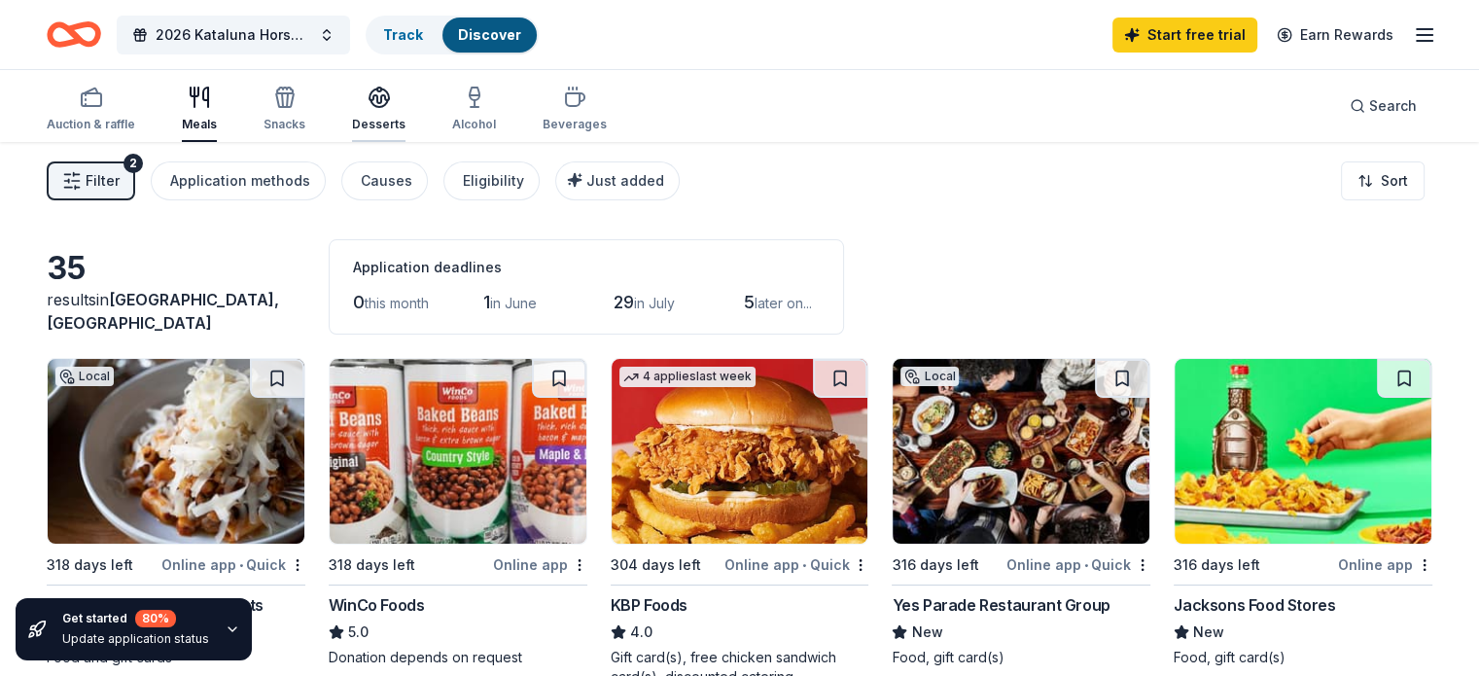
click at [391, 104] on icon "button" at bounding box center [379, 97] width 23 height 23
